Goal: Information Seeking & Learning: Find specific fact

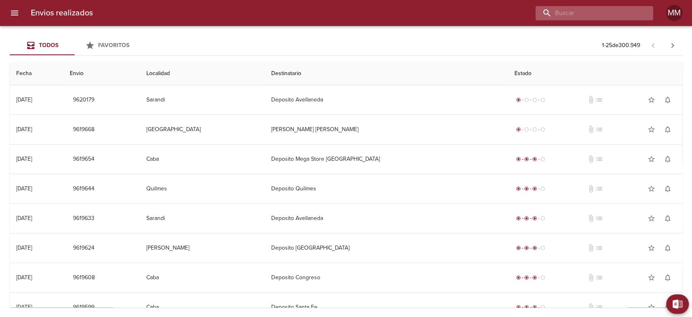
click at [610, 19] on input "buscar" at bounding box center [588, 13] width 104 height 14
paste input "[PERSON_NAME] SAN [PERSON_NAME] DE LOS [PERSON_NAME]"
type input "[PERSON_NAME] SAN [PERSON_NAME] DE LOS [PERSON_NAME]"
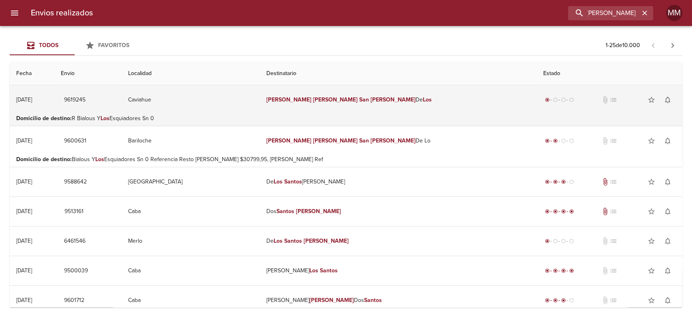
click at [371, 96] on em "[PERSON_NAME]" at bounding box center [393, 99] width 45 height 7
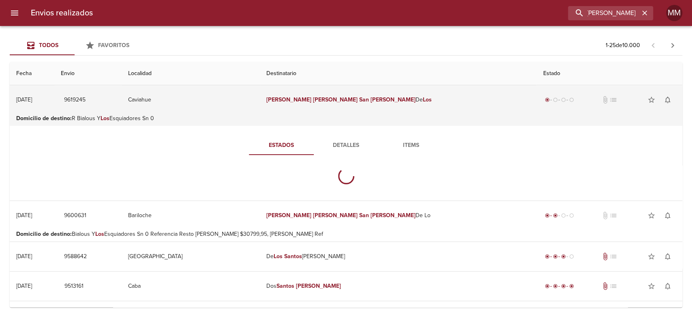
scroll to position [0, 0]
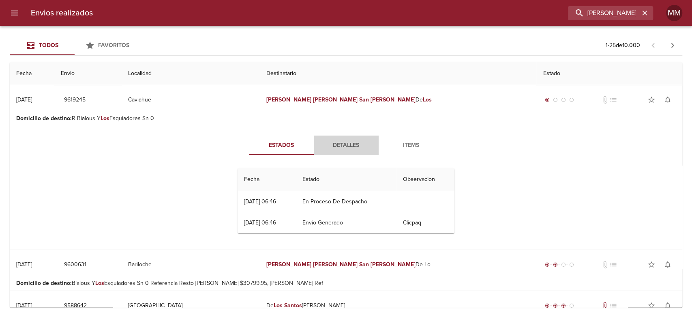
click at [341, 145] on span "Detalles" at bounding box center [346, 145] width 55 height 10
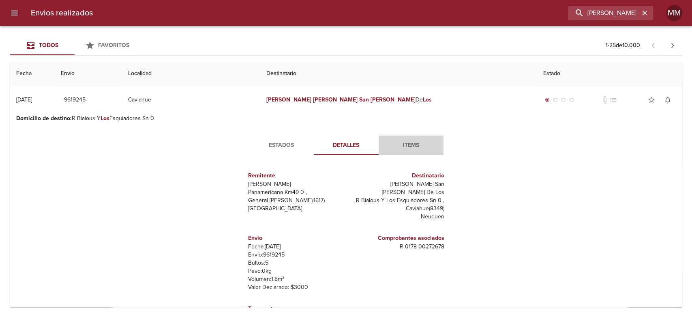
click at [425, 142] on span "Items" at bounding box center [411, 145] width 55 height 10
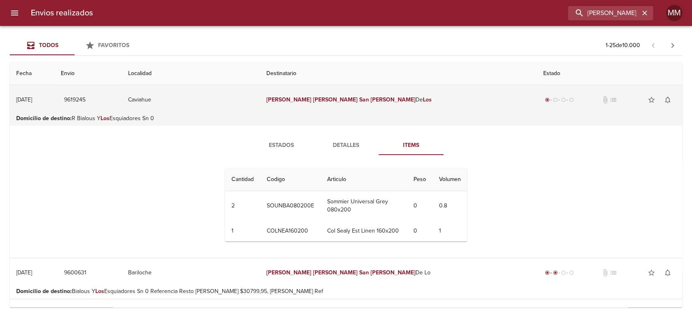
click at [339, 95] on td "[PERSON_NAME] San [PERSON_NAME] De Los" at bounding box center [398, 99] width 277 height 29
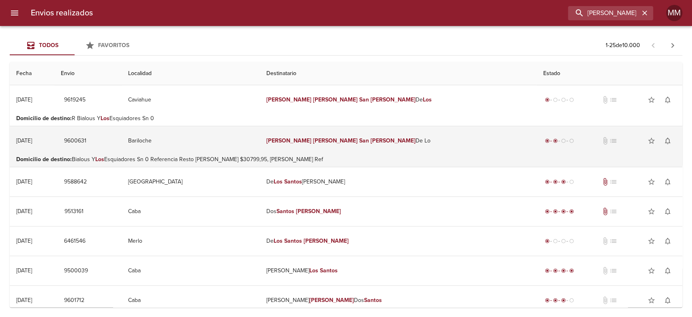
click at [349, 136] on td "[PERSON_NAME] San [PERSON_NAME]" at bounding box center [398, 140] width 277 height 29
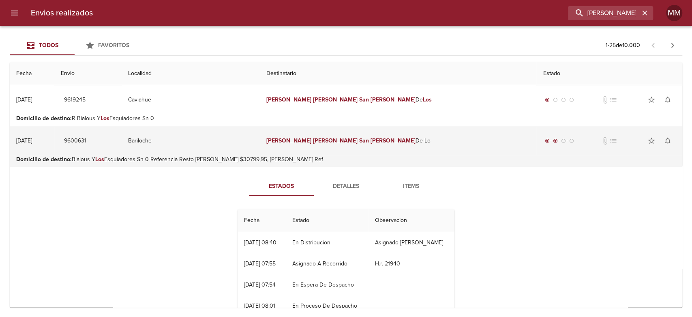
click at [331, 142] on em "[PERSON_NAME]" at bounding box center [335, 140] width 45 height 7
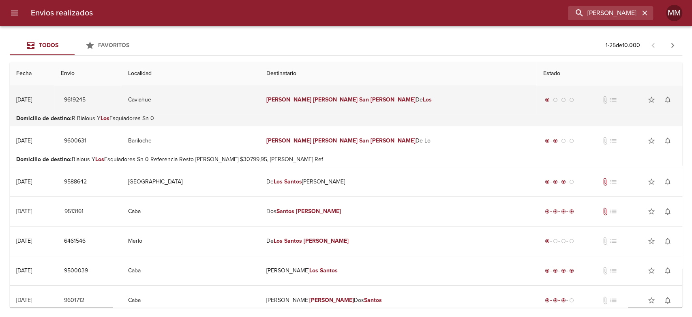
click at [335, 91] on td "[PERSON_NAME] San [PERSON_NAME] De Los" at bounding box center [398, 99] width 277 height 29
